Goal: Task Accomplishment & Management: Manage account settings

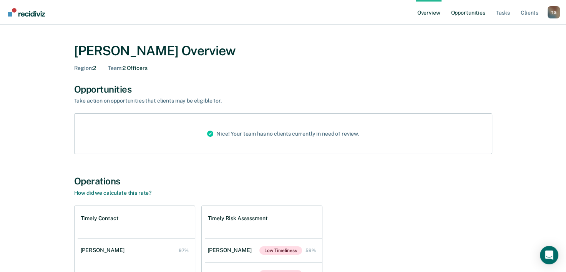
click at [461, 13] on link "Opportunities" at bounding box center [467, 12] width 37 height 25
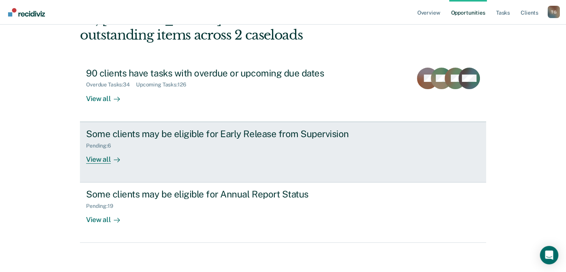
scroll to position [54, 0]
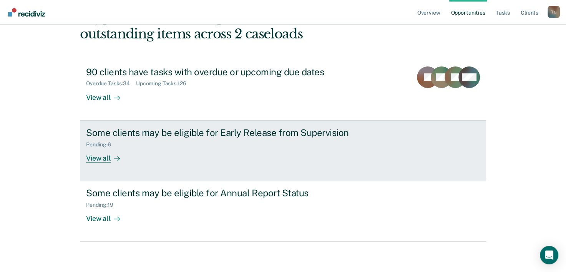
click at [94, 156] on div "View all" at bounding box center [107, 155] width 43 height 15
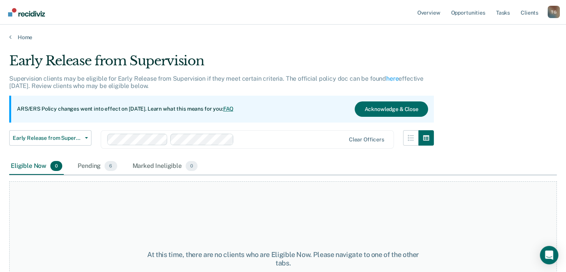
scroll to position [54, 0]
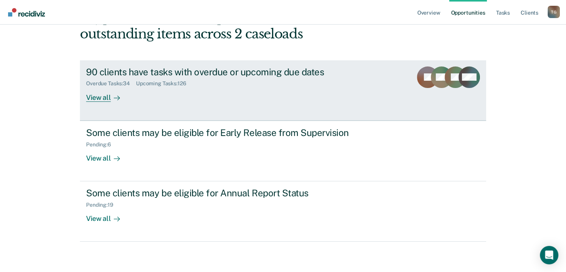
click at [97, 100] on div "View all" at bounding box center [107, 94] width 43 height 15
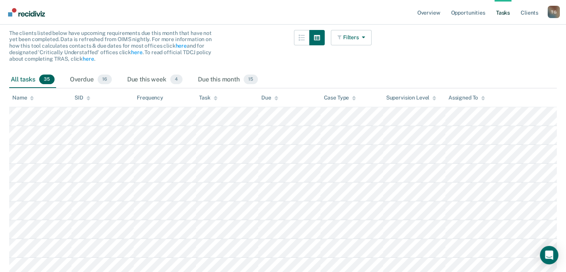
scroll to position [77, 0]
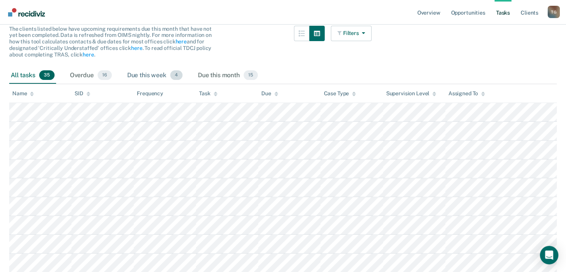
click at [149, 73] on div "Due this week 4" at bounding box center [155, 75] width 58 height 17
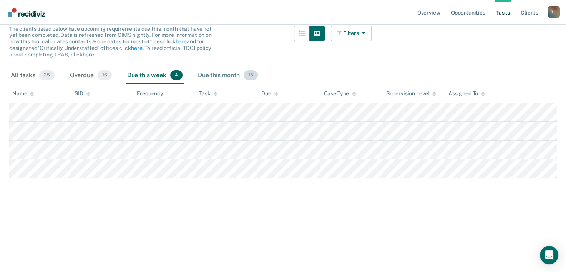
click at [205, 73] on div "Due this month 15" at bounding box center [227, 75] width 63 height 17
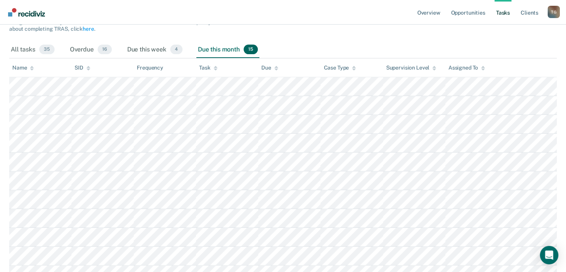
scroll to position [0, 0]
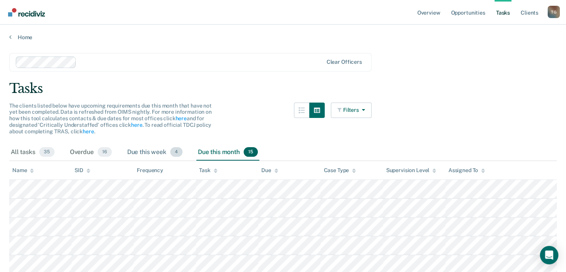
click at [149, 154] on div "Due this week 4" at bounding box center [155, 152] width 58 height 17
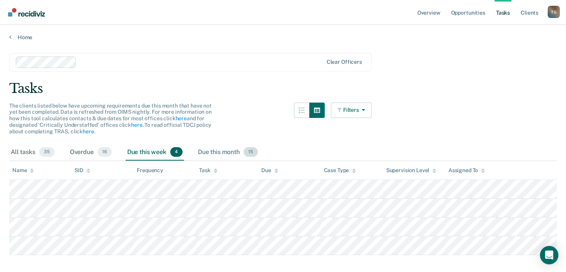
click at [231, 152] on div "Due this month 15" at bounding box center [227, 152] width 63 height 17
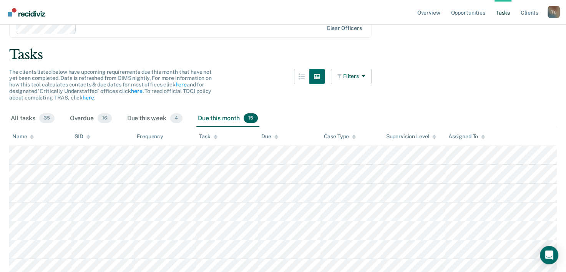
scroll to position [25, 0]
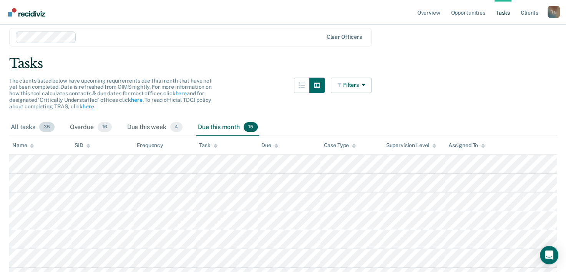
click at [20, 126] on div "All tasks 35" at bounding box center [32, 127] width 47 height 17
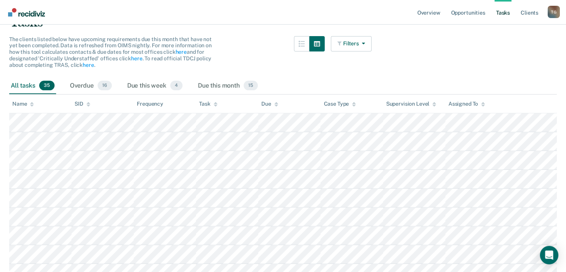
scroll to position [0, 0]
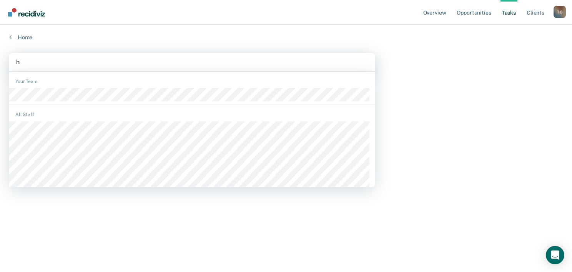
type input "hu"
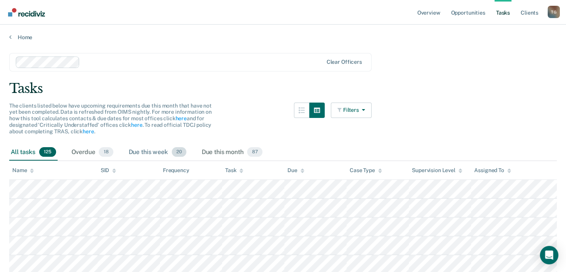
click at [158, 155] on div "Due this week 20" at bounding box center [157, 152] width 61 height 17
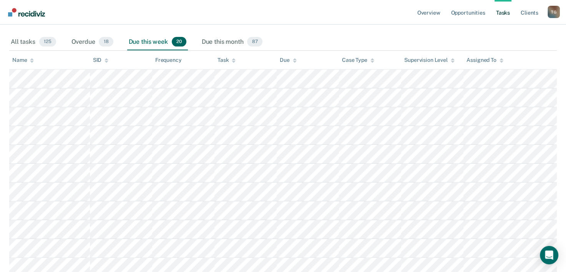
scroll to position [115, 0]
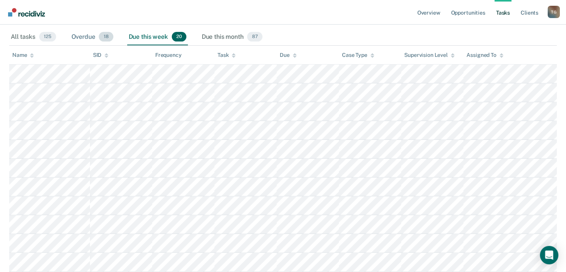
click at [86, 37] on div "Overdue 18" at bounding box center [92, 37] width 45 height 17
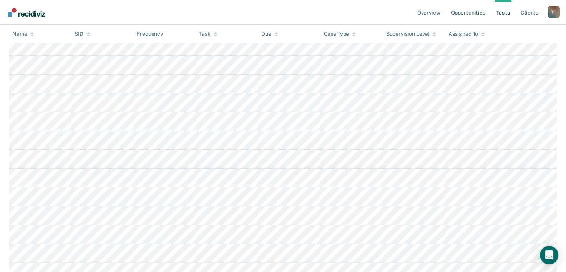
scroll to position [54, 0]
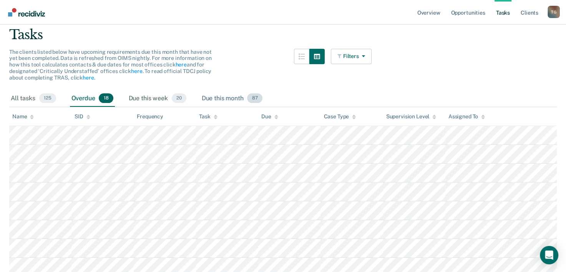
click at [222, 95] on div "Due this month 87" at bounding box center [232, 98] width 64 height 17
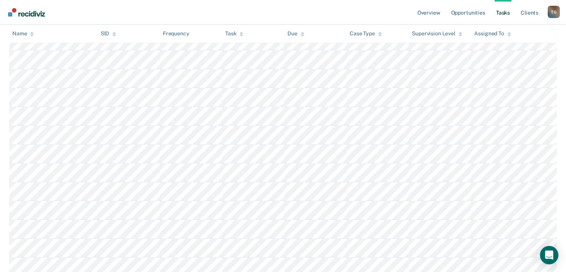
scroll to position [1032, 0]
